Goal: Information Seeking & Learning: Learn about a topic

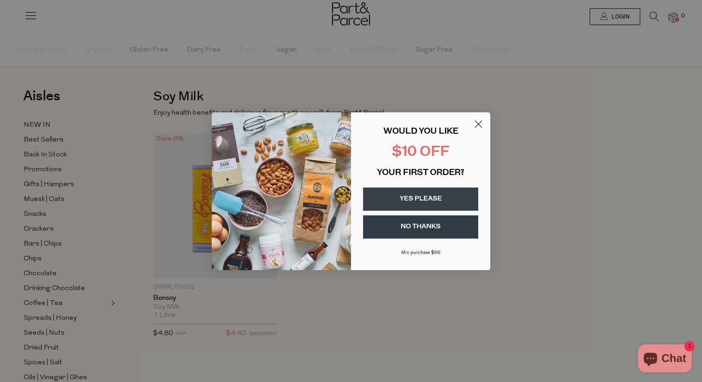
click at [468, 47] on div "Close dialog WOULD YOU LIKE $10 OFF YOUR FIRST ORDER? YES PLEASE NO THANKS Min …" at bounding box center [351, 191] width 702 height 382
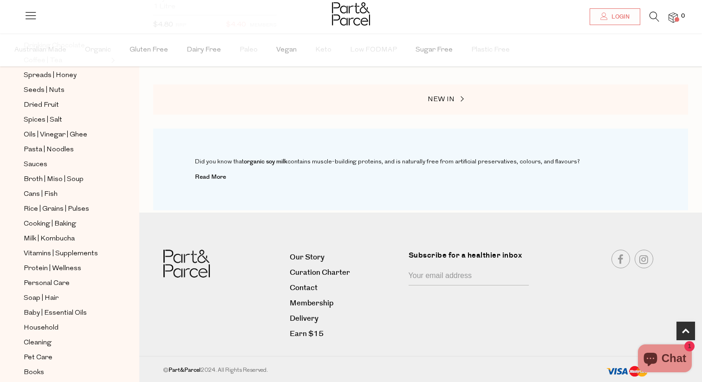
scroll to position [280, 0]
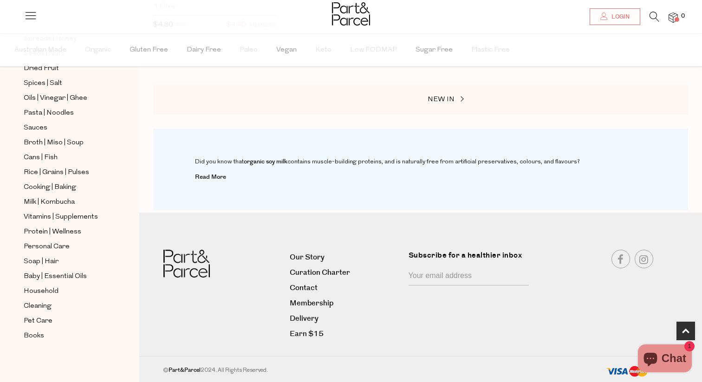
click at [36, 11] on icon at bounding box center [30, 15] width 13 height 13
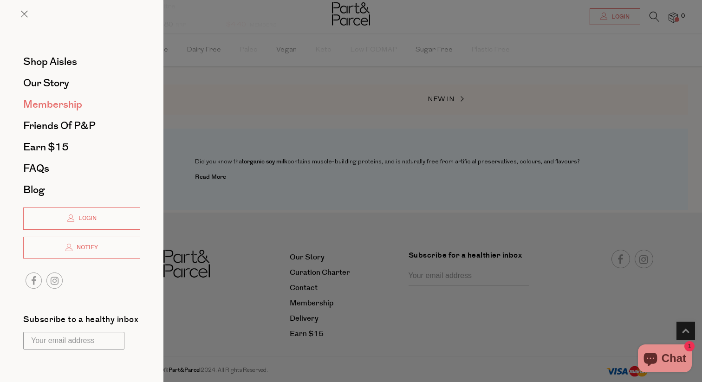
click at [65, 108] on span "Membership" at bounding box center [52, 104] width 59 height 15
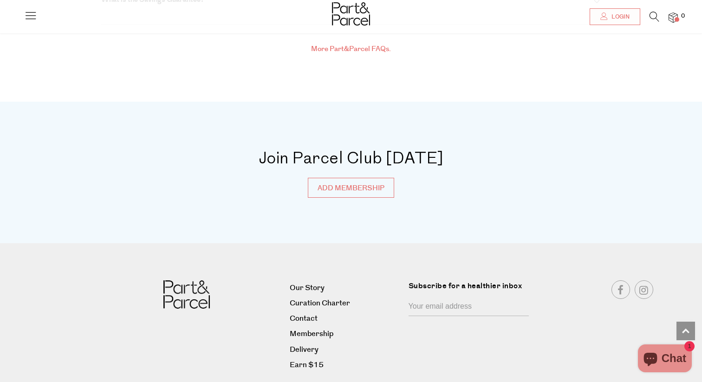
scroll to position [3425, 0]
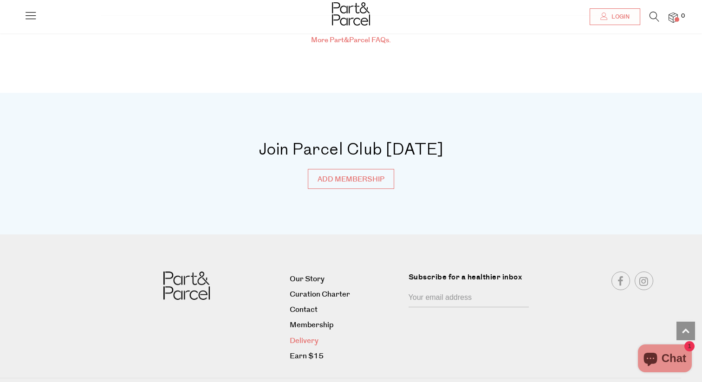
click at [313, 335] on link "Delivery" at bounding box center [346, 341] width 112 height 13
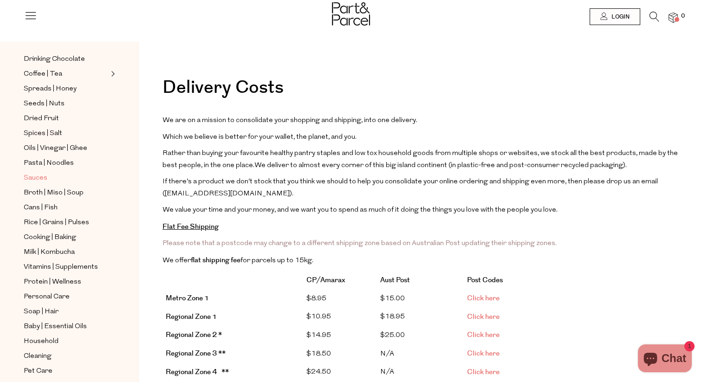
scroll to position [213, 0]
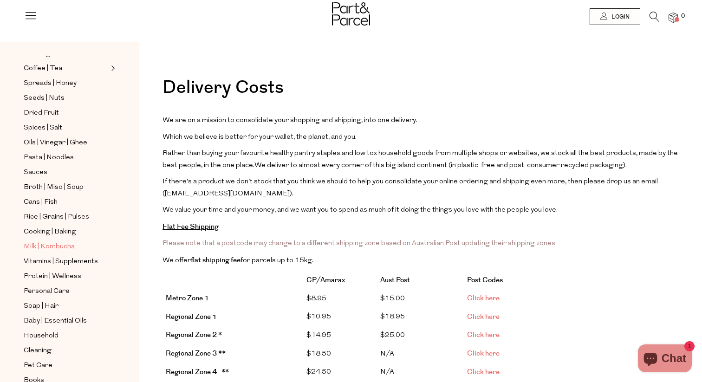
click at [64, 246] on span "Milk | Kombucha" at bounding box center [49, 246] width 51 height 11
